Goal: Task Accomplishment & Management: Manage account settings

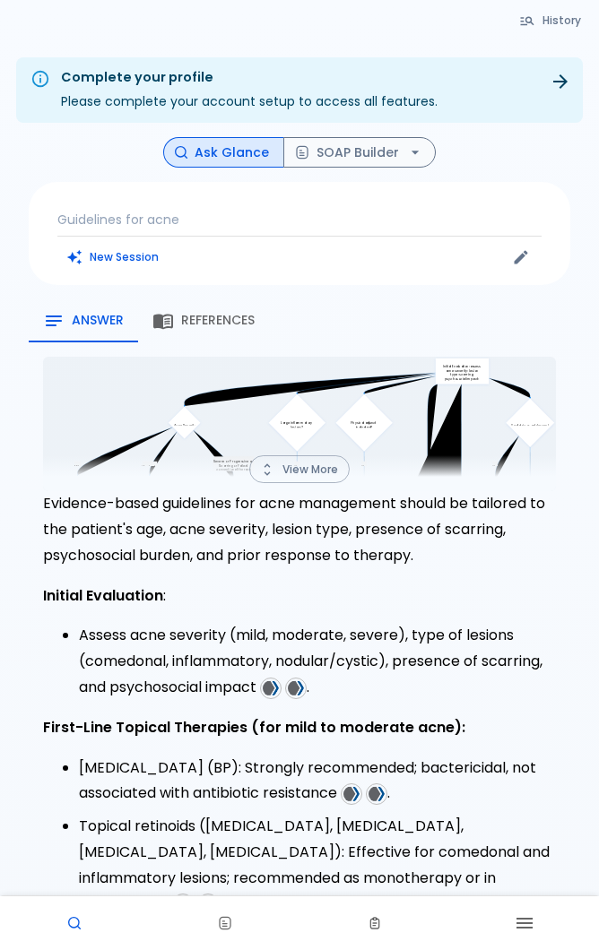
scroll to position [1942, 0]
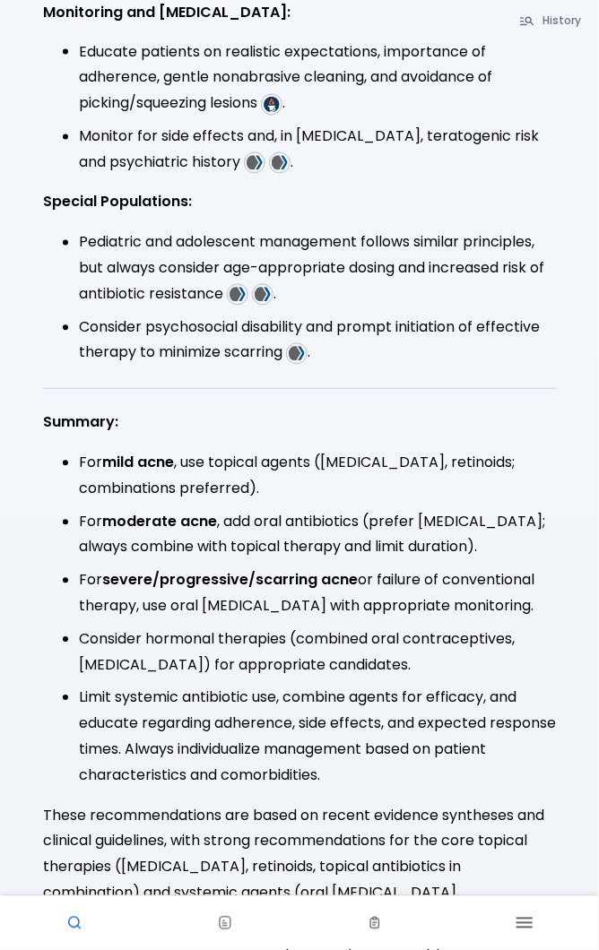
click at [511, 935] on button "button" at bounding box center [524, 924] width 150 height 54
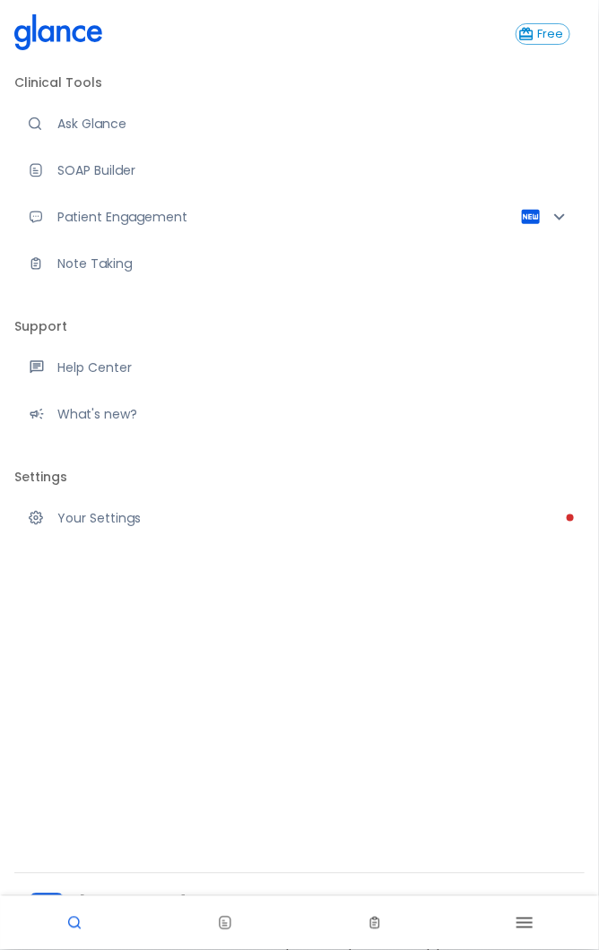
click at [55, 517] on div "Please complete account setup" at bounding box center [43, 518] width 29 height 14
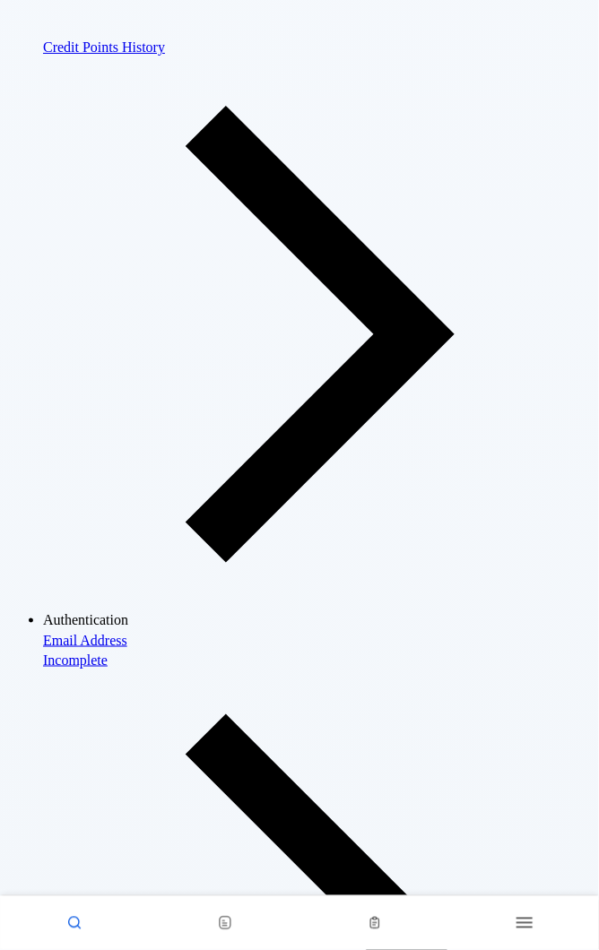
scroll to position [79, 0]
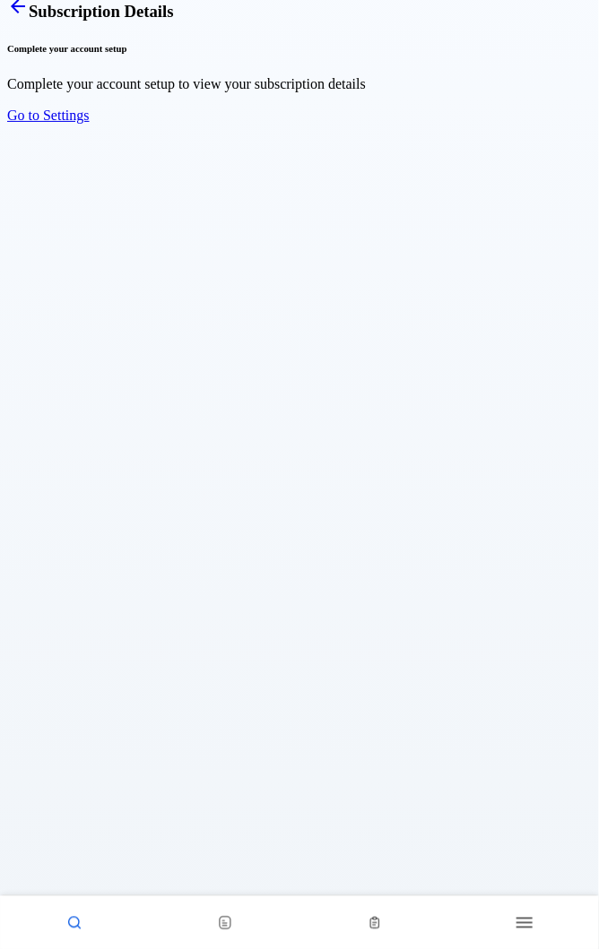
click at [90, 123] on link "Go to Settings" at bounding box center [48, 115] width 82 height 15
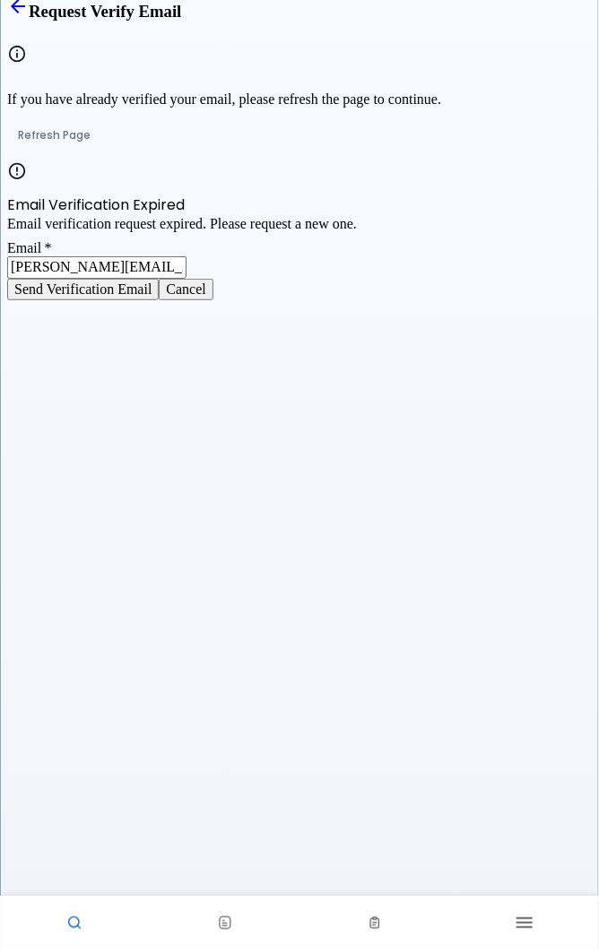
click at [29, 21] on link "Back" at bounding box center [18, 11] width 22 height 19
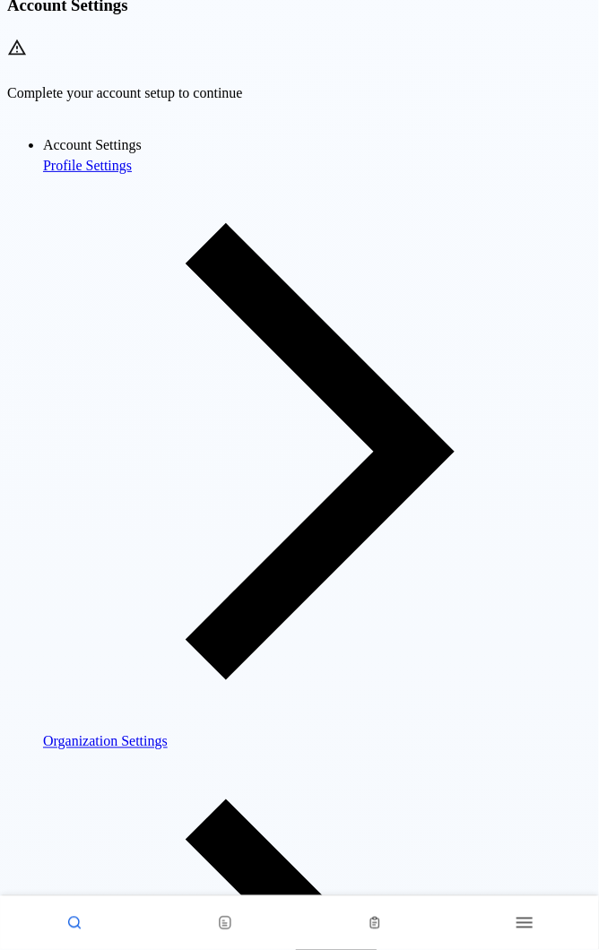
click at [92, 174] on span "Profile Settings" at bounding box center [317, 166] width 549 height 16
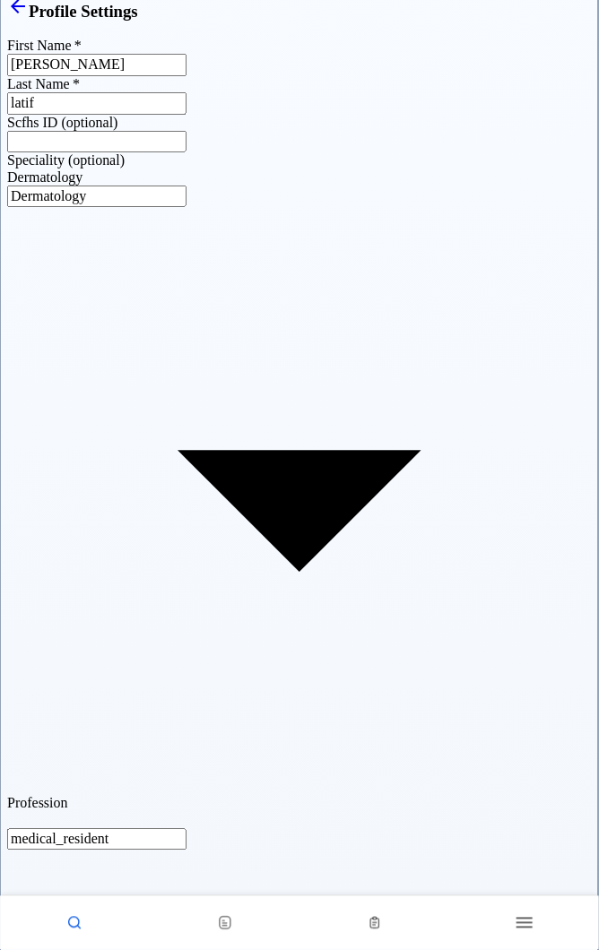
click at [262, 438] on body "↧ pull to refresh ↧ Free Clinical Tools Ask Glance SOAP Builder Patient Engagem…" at bounding box center [299, 783] width 599 height 1724
type input "medical_director"
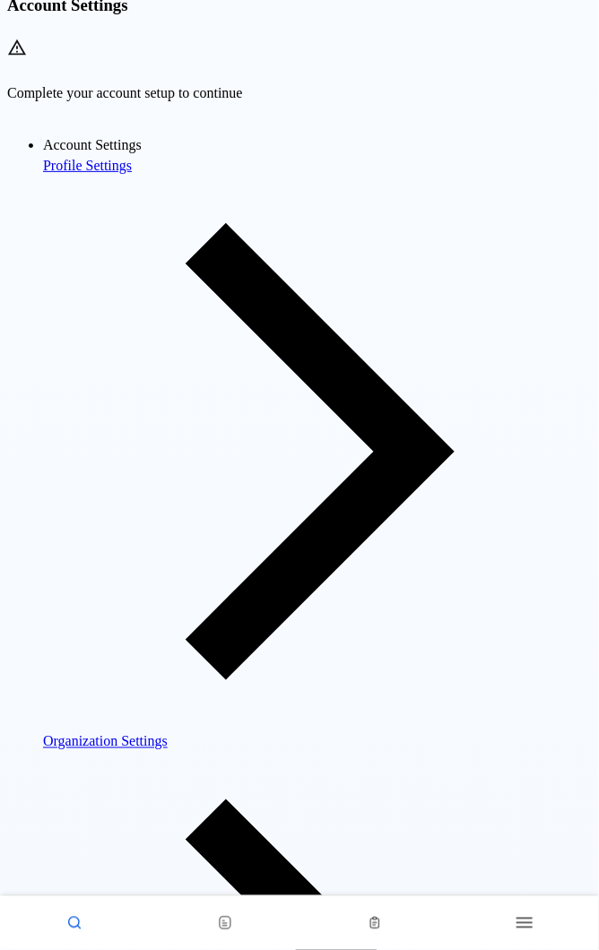
click at [53, 734] on span "Organization Settings" at bounding box center [317, 742] width 549 height 16
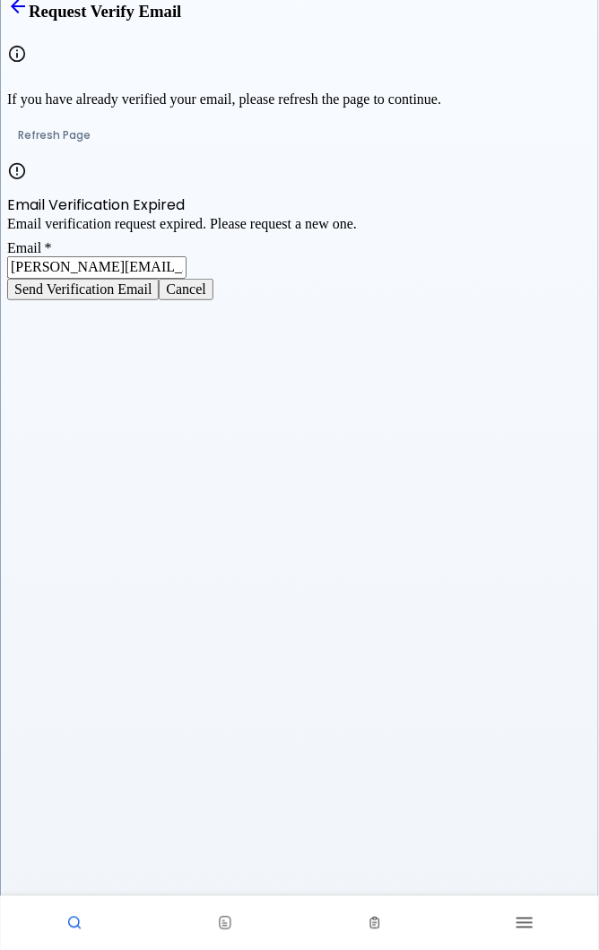
click at [65, 300] on button "Send Verification Email" at bounding box center [83, 290] width 152 height 22
click at [82, 300] on button "Send Verification Email" at bounding box center [83, 290] width 152 height 22
click at [25, 13] on icon "Back" at bounding box center [18, 6] width 14 height 14
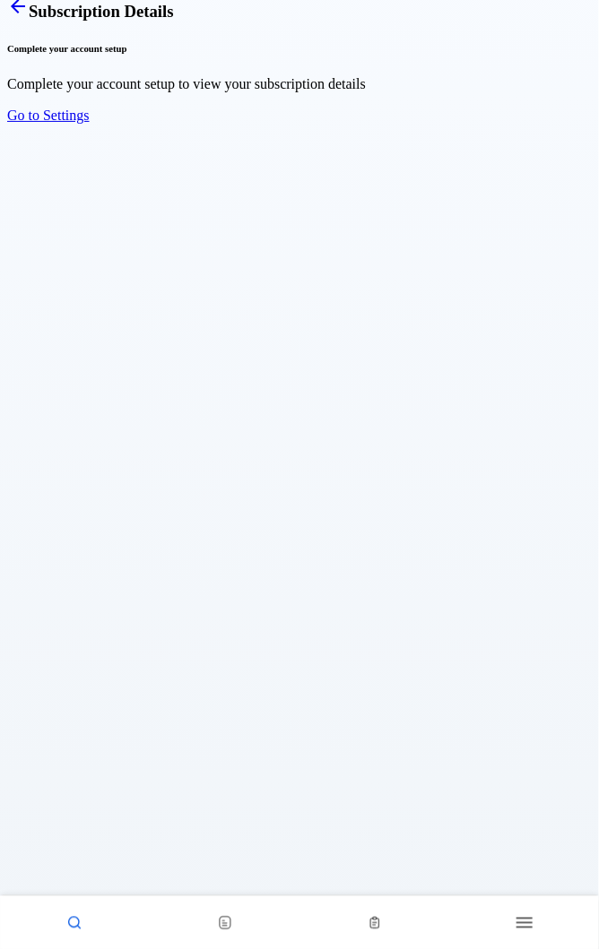
click at [90, 123] on link "Go to Settings" at bounding box center [48, 115] width 82 height 15
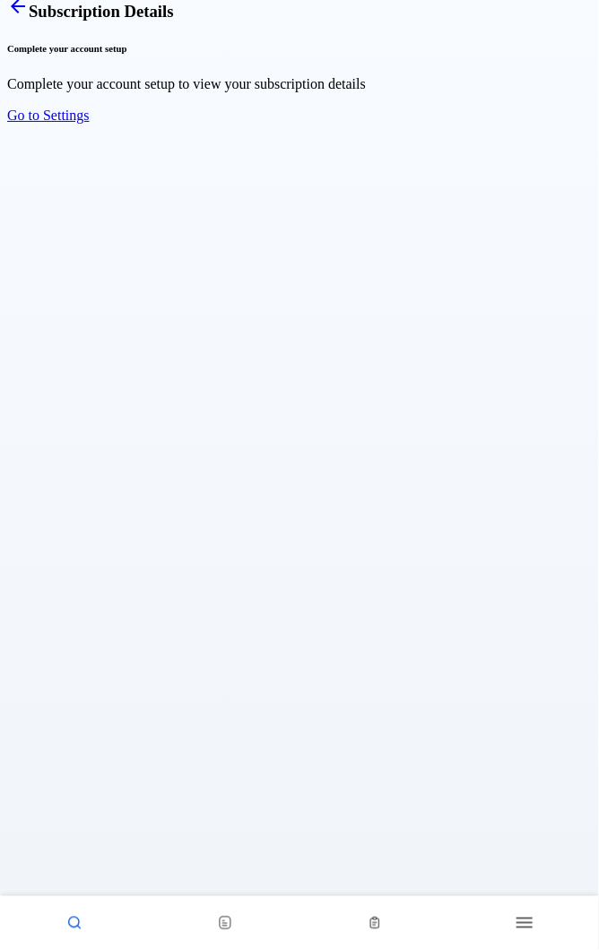
click at [90, 123] on link "Go to Settings" at bounding box center [48, 115] width 82 height 15
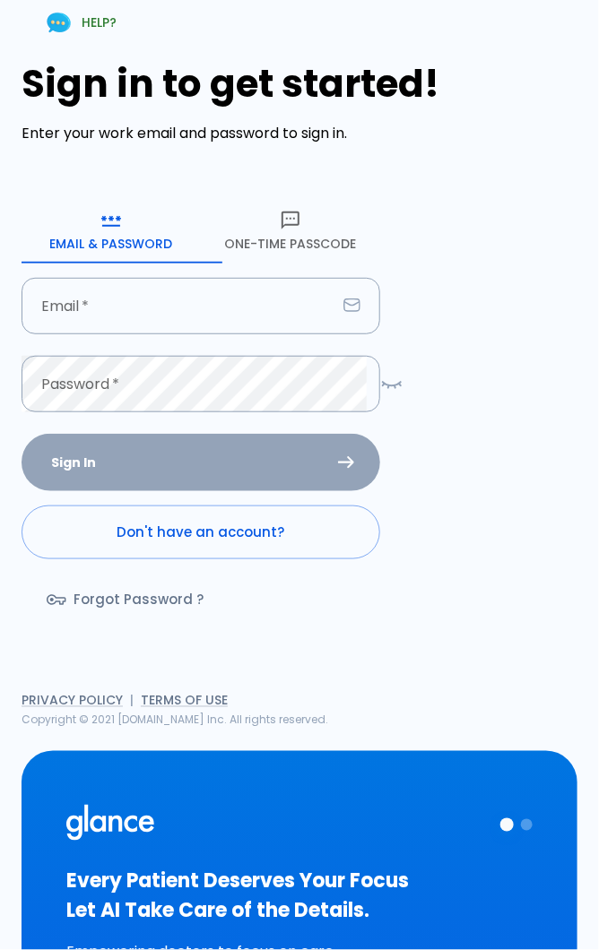
click at [337, 257] on button "One-Time Passcode" at bounding box center [290, 231] width 179 height 65
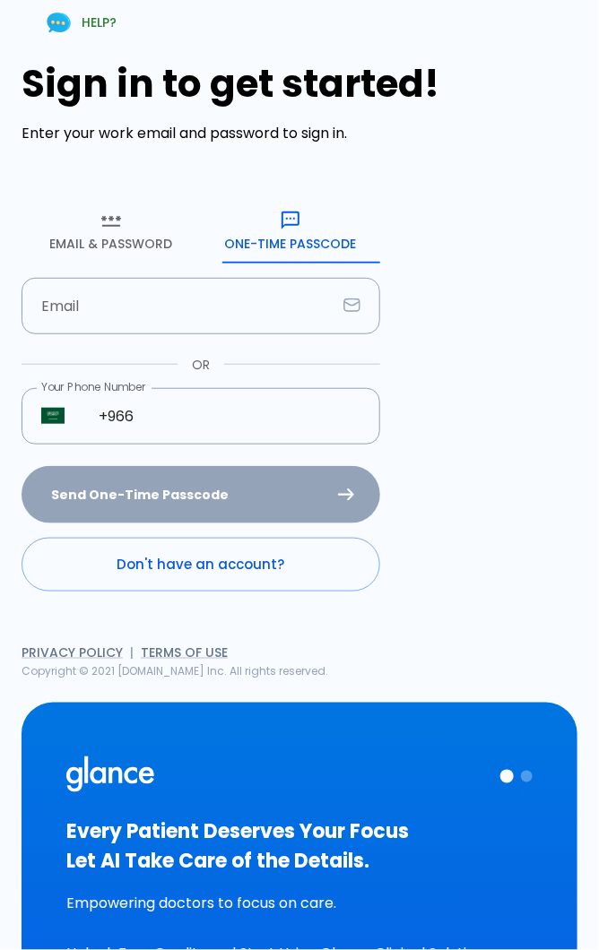
click at [255, 421] on input "+966" at bounding box center [229, 416] width 301 height 56
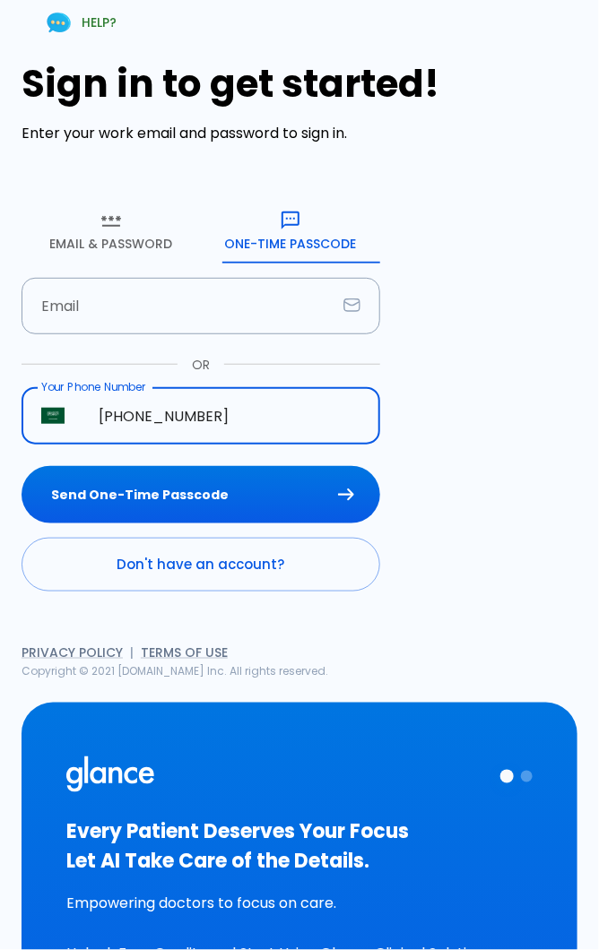
type input "[PHONE_NUMBER]"
click at [312, 521] on button "Send One-Time Passcode" at bounding box center [201, 495] width 359 height 58
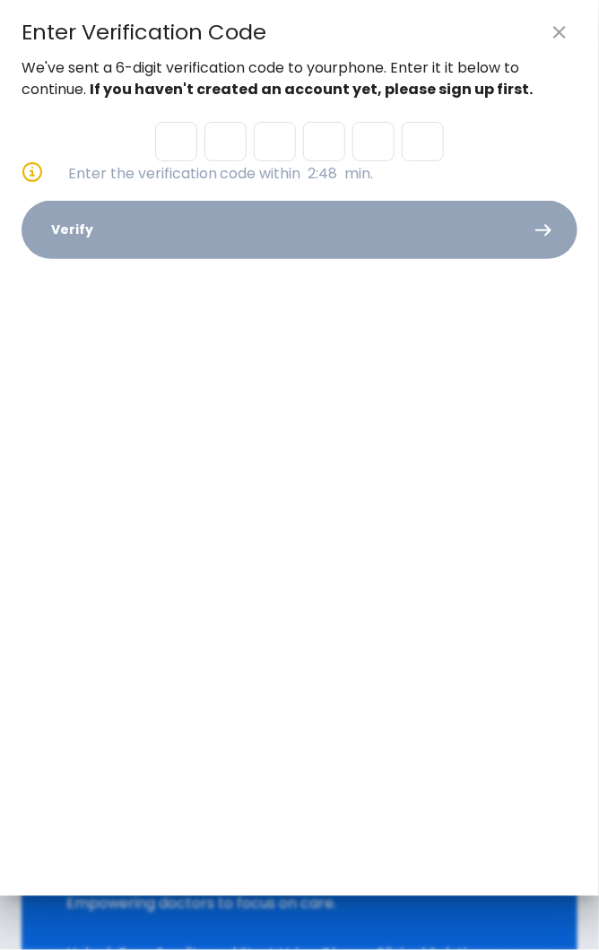
type input "1"
type input "5"
type input "0"
type input "1"
type input "5"
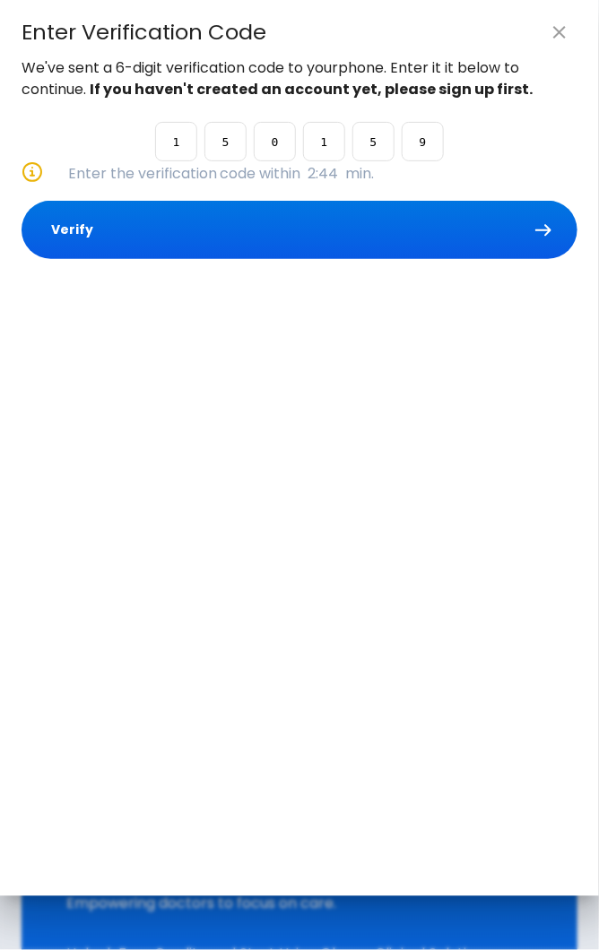
type input "9"
click at [450, 226] on button "Verify" at bounding box center [300, 230] width 556 height 58
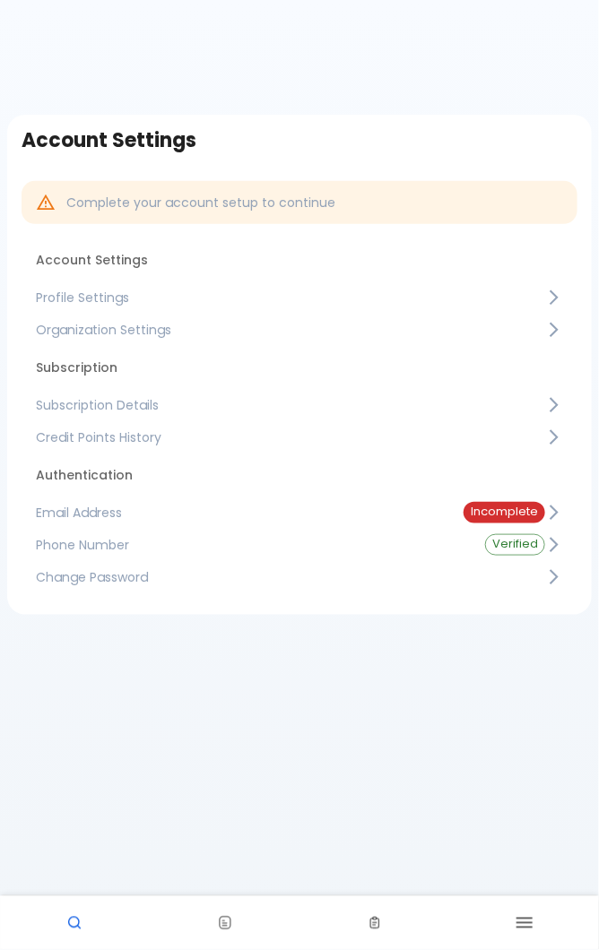
click at [398, 411] on span "Subscription Details" at bounding box center [290, 405] width 509 height 18
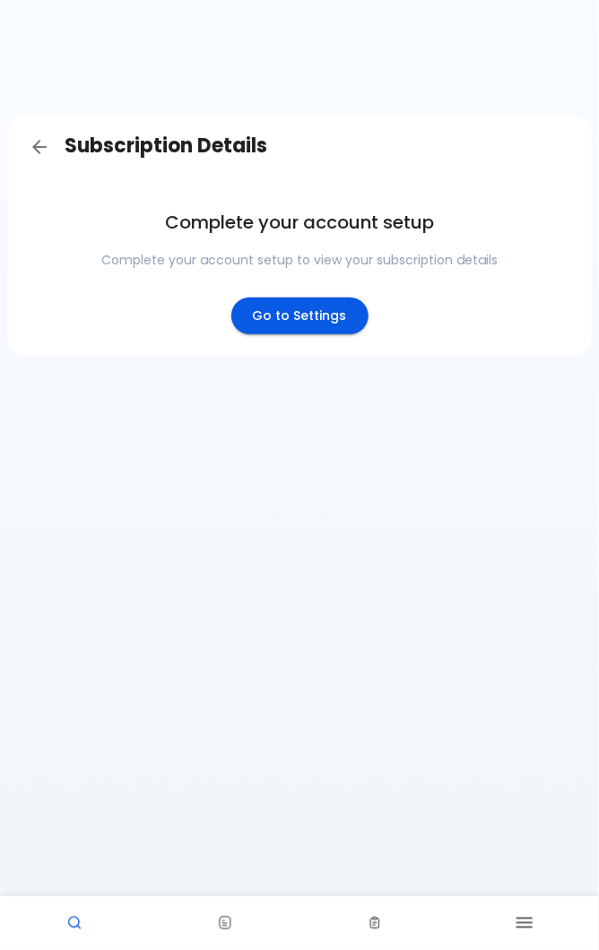
click at [308, 320] on link "Go to Settings" at bounding box center [299, 316] width 137 height 37
